Goal: Find specific page/section

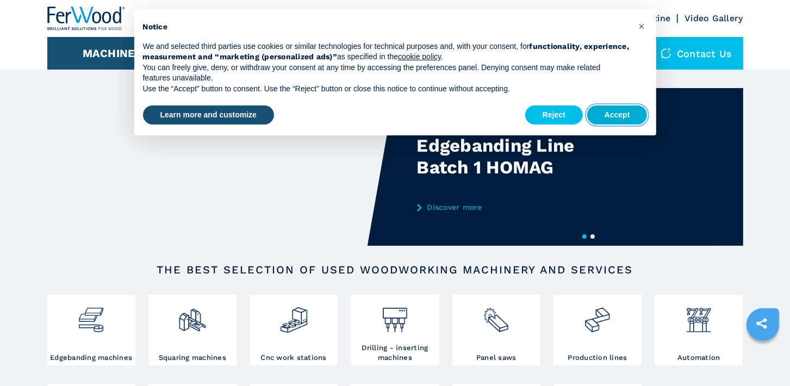
click at [628, 111] on button "Accept" at bounding box center [617, 115] width 60 height 20
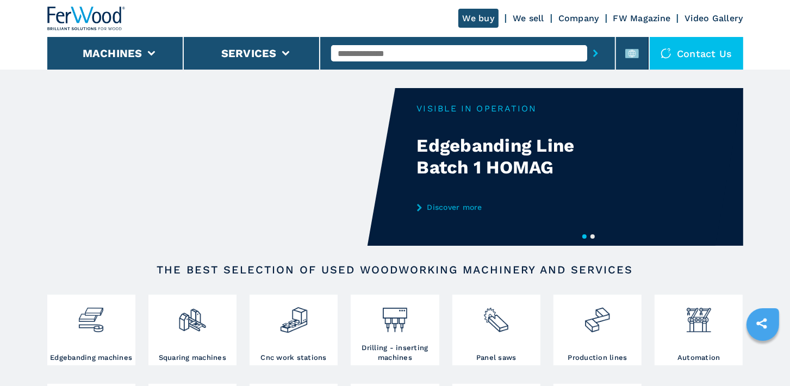
click at [346, 54] on input "text" at bounding box center [459, 53] width 256 height 16
paste input "**********"
type input "**********"
click at [587, 41] on button "submit-button" at bounding box center [595, 53] width 17 height 25
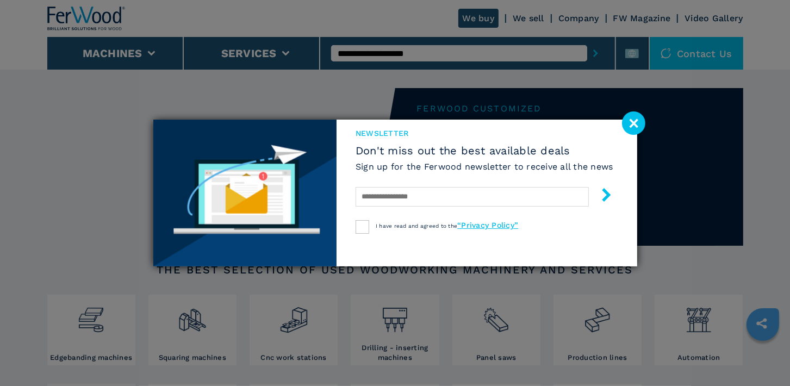
click at [635, 122] on image at bounding box center [633, 122] width 23 height 23
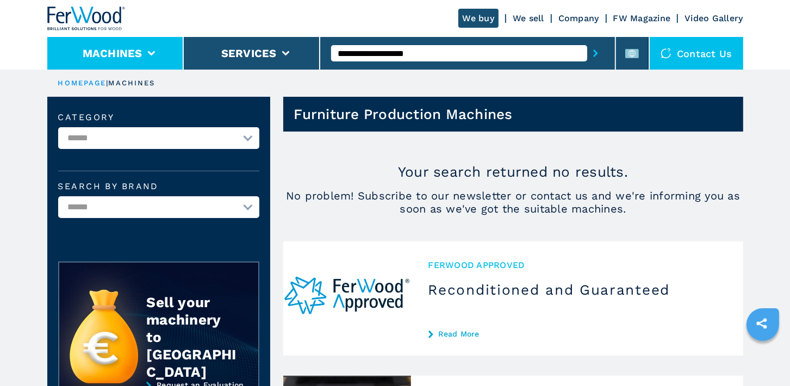
click at [126, 55] on button "Machines" at bounding box center [113, 53] width 60 height 13
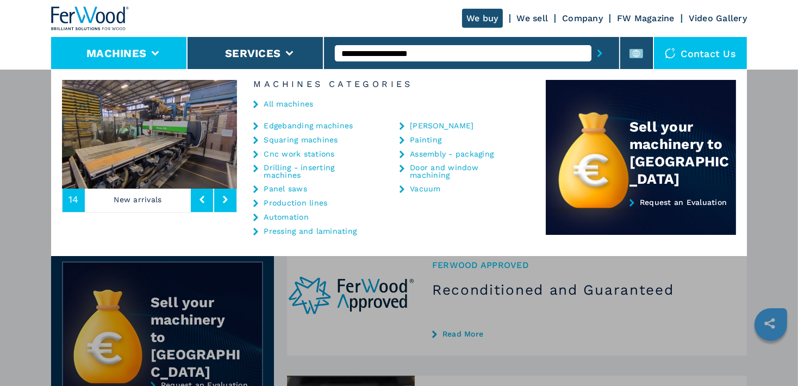
click at [224, 200] on icon at bounding box center [225, 200] width 5 height 8
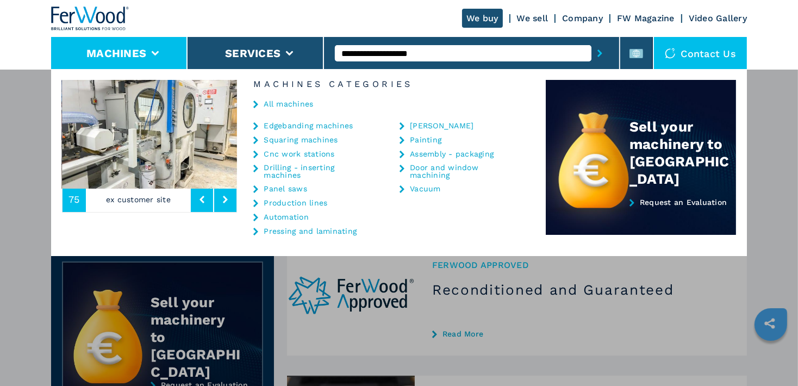
click at [224, 200] on icon at bounding box center [225, 200] width 5 height 8
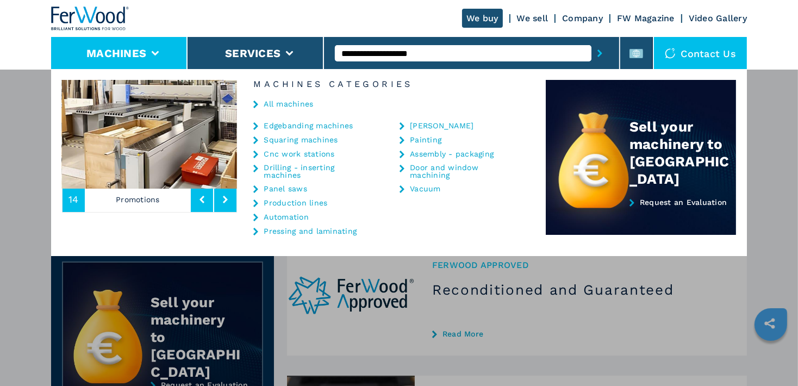
click at [224, 200] on icon at bounding box center [225, 200] width 5 height 8
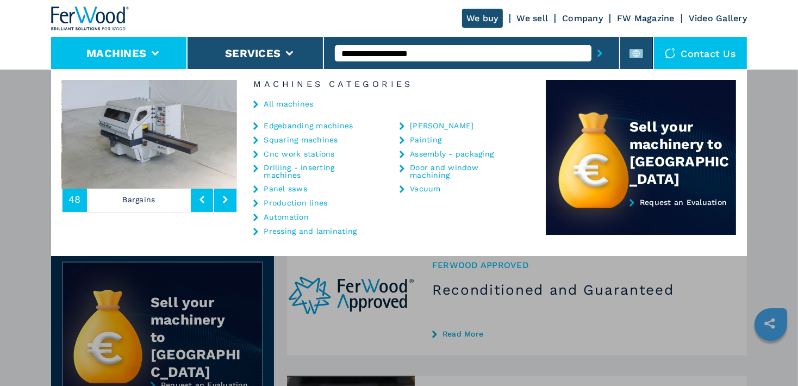
click at [224, 200] on icon at bounding box center [225, 200] width 5 height 8
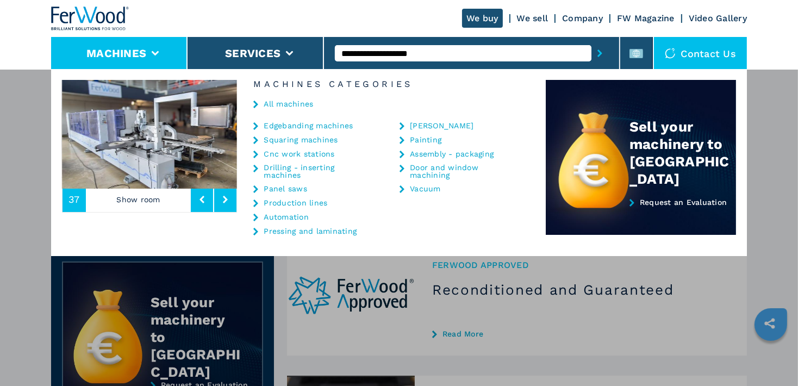
click at [224, 200] on icon at bounding box center [225, 200] width 5 height 8
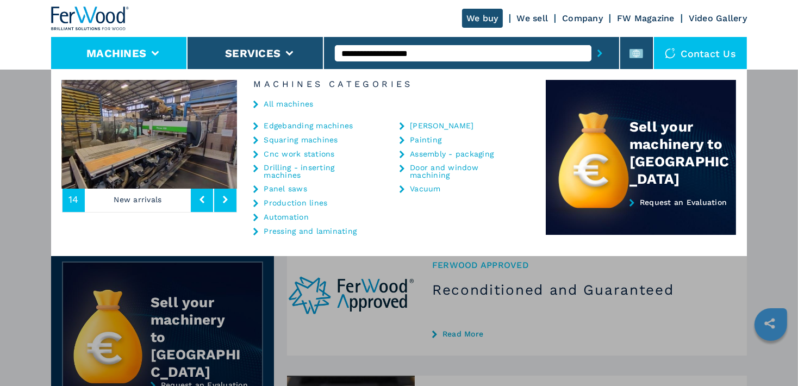
click at [224, 200] on icon at bounding box center [225, 200] width 5 height 8
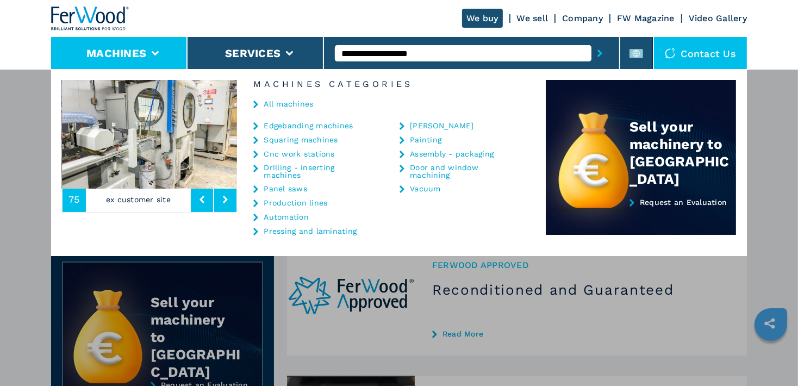
click at [224, 200] on icon at bounding box center [225, 200] width 5 height 8
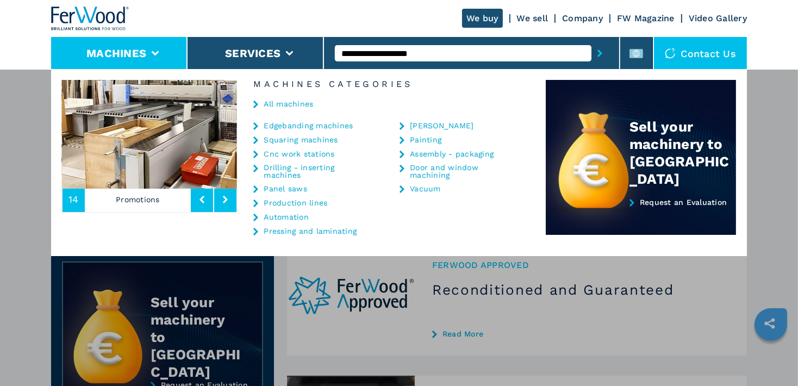
click at [224, 200] on icon at bounding box center [225, 200] width 5 height 8
